Goal: Find specific page/section: Find specific page/section

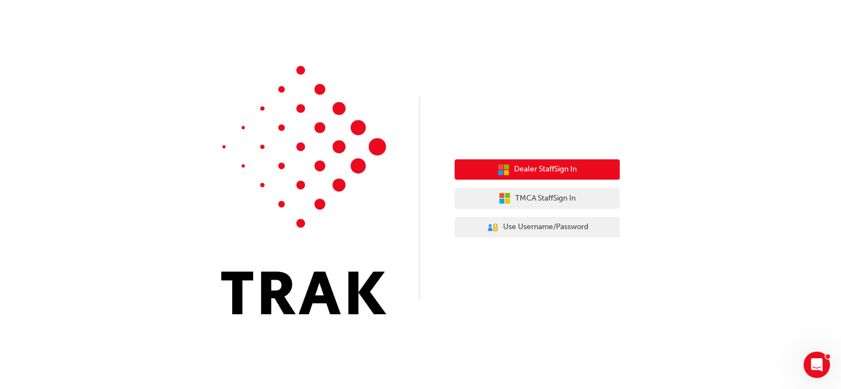
click at [519, 168] on span "Dealer Staff Sign In" at bounding box center [545, 169] width 63 height 13
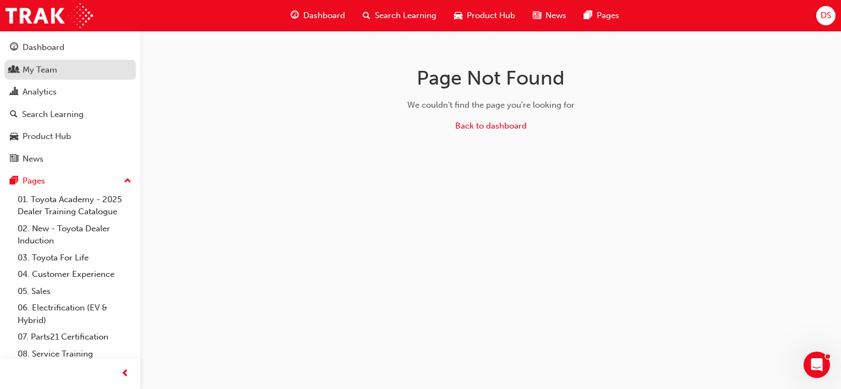
click at [83, 76] on div "My Team" at bounding box center [70, 70] width 120 height 14
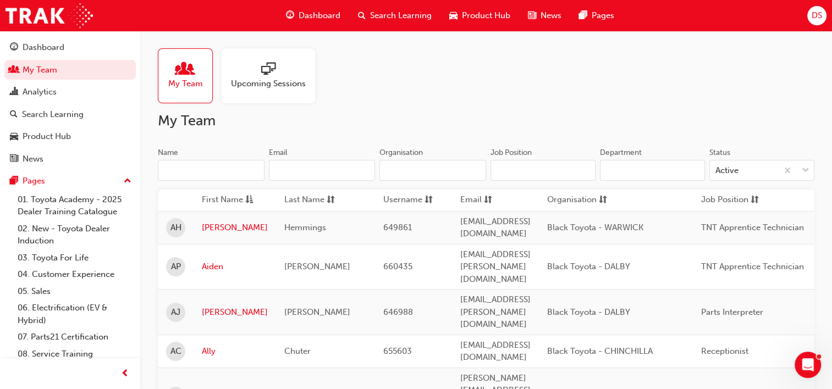
click at [231, 174] on input "Name" at bounding box center [211, 170] width 107 height 21
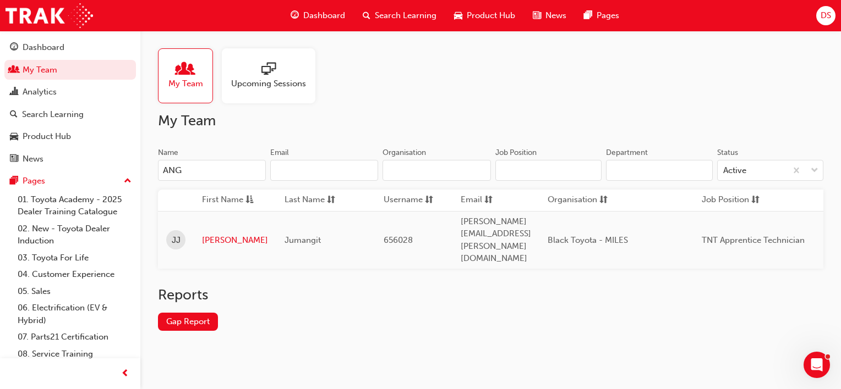
type input "ANG"
type input "A"
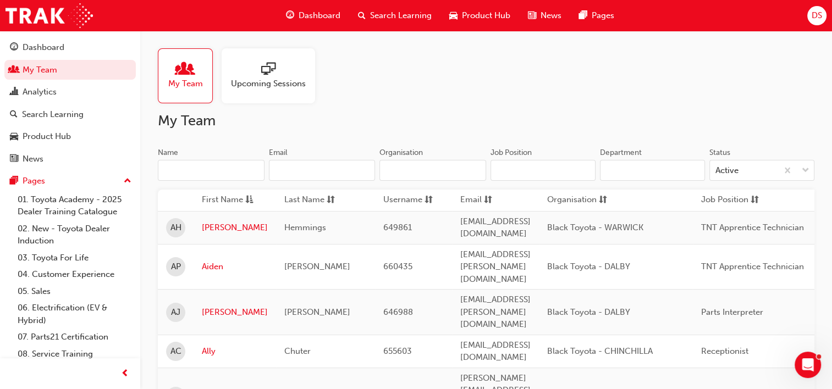
click at [207, 175] on input "Name" at bounding box center [211, 170] width 107 height 21
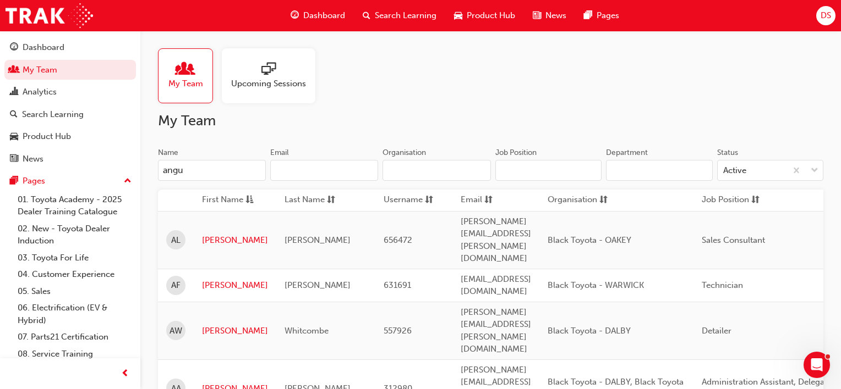
type input "angus"
